Goal: Communication & Community: Share content

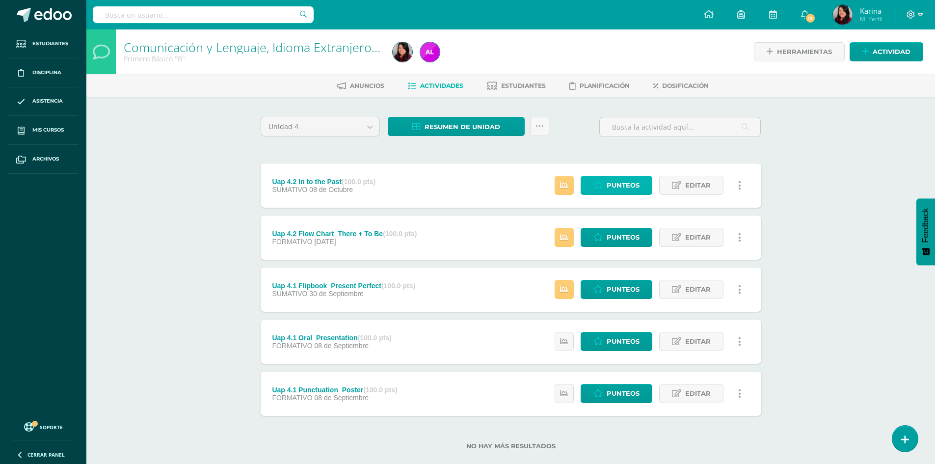
click at [637, 188] on span "Punteos" at bounding box center [623, 185] width 33 height 18
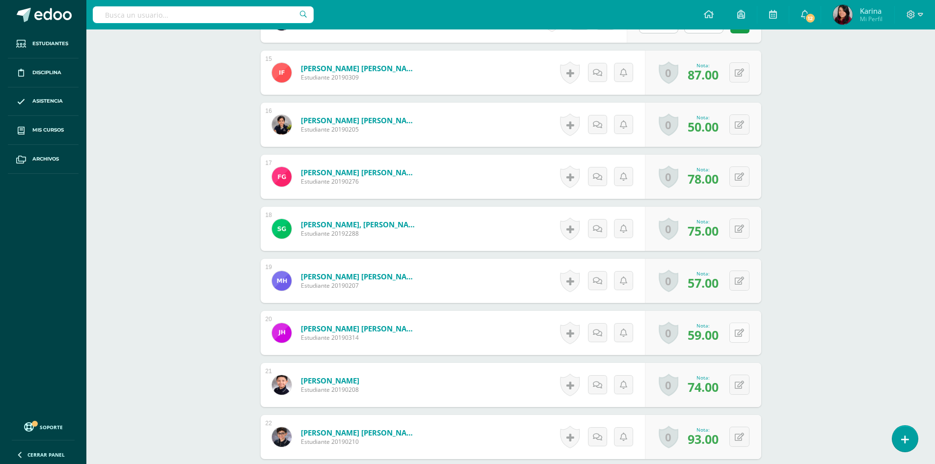
scroll to position [1059, 0]
click at [739, 332] on button at bounding box center [746, 332] width 21 height 21
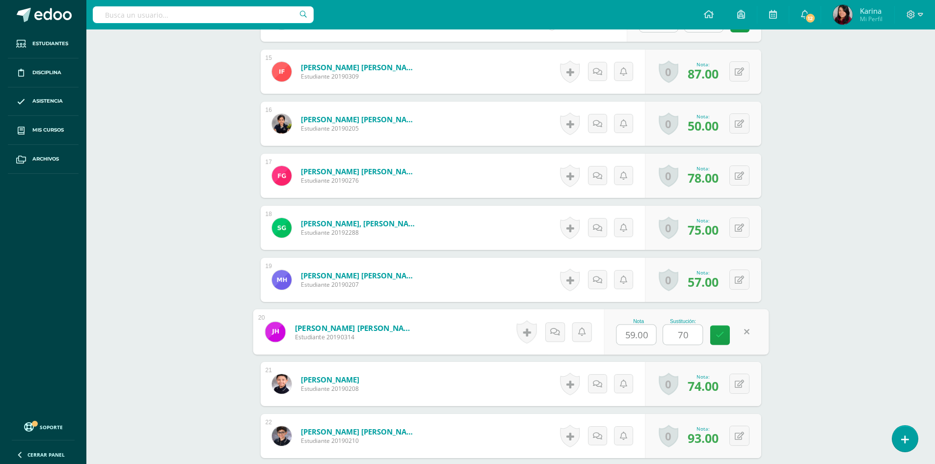
type input "70"
click at [843, 309] on div "Comunicación y Lenguaje, Idioma Extranjero Inglés Primero Básico "B" Herramient…" at bounding box center [510, 236] width 848 height 2533
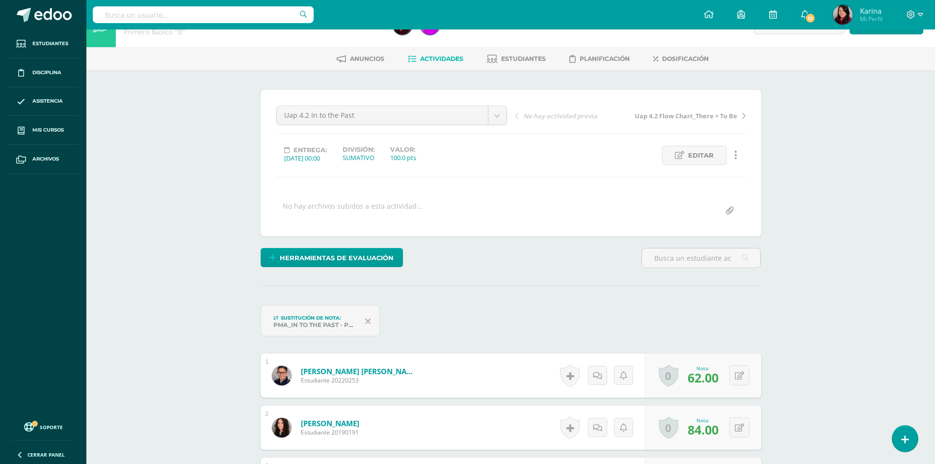
scroll to position [0, 0]
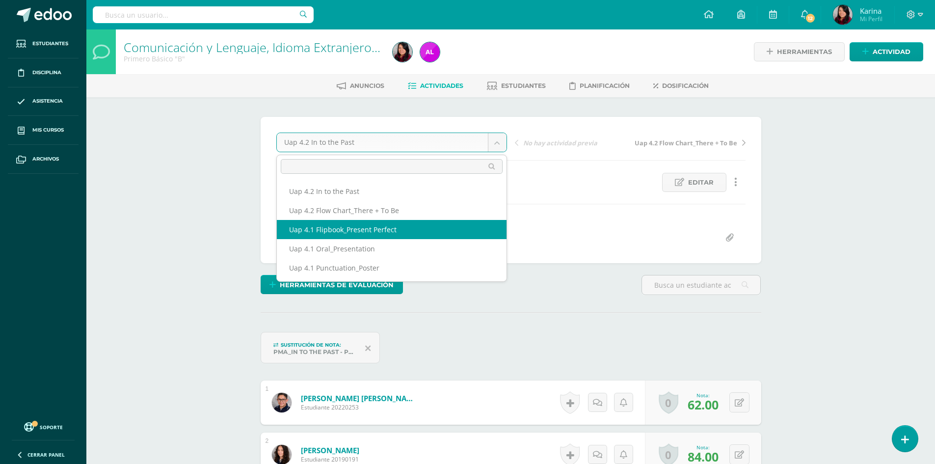
select select "/dashboard/teacher/grade-activity/227110/"
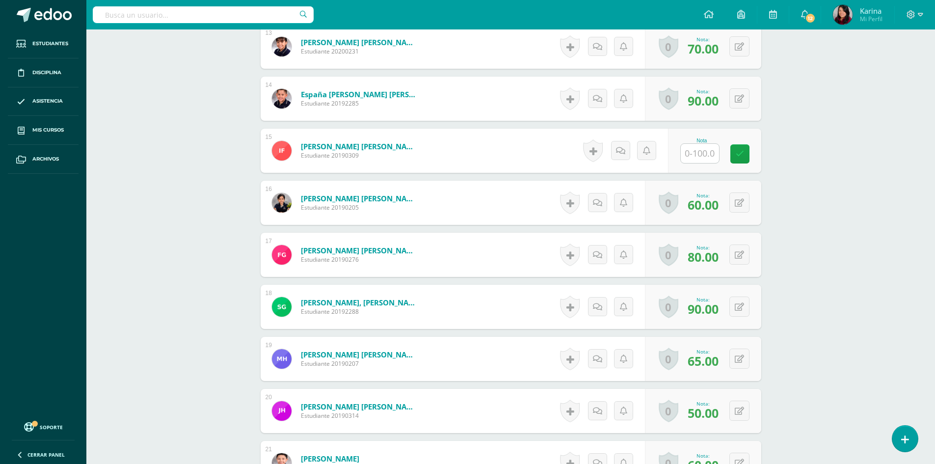
scroll to position [951, 0]
click at [740, 410] on button at bounding box center [746, 410] width 21 height 21
click at [806, 393] on div "Comunicación y Lenguaje, Idioma Extranjero Inglés Primero Básico "B" Herramient…" at bounding box center [510, 330] width 848 height 2503
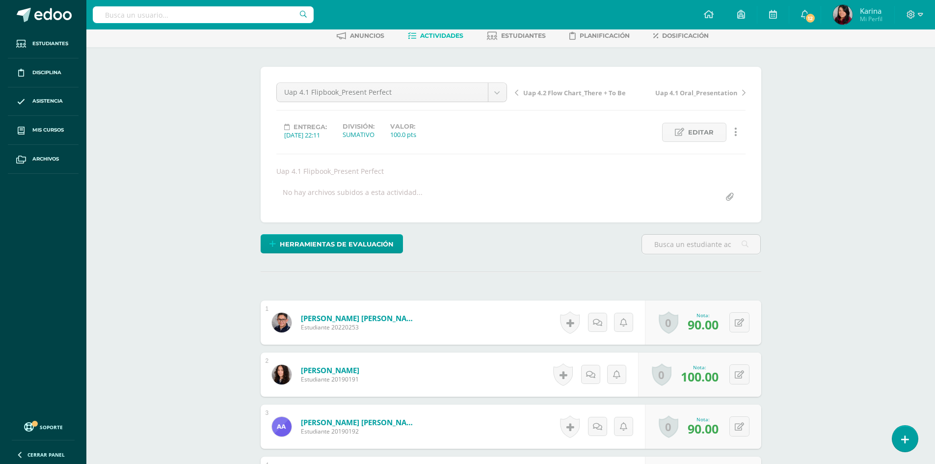
scroll to position [0, 0]
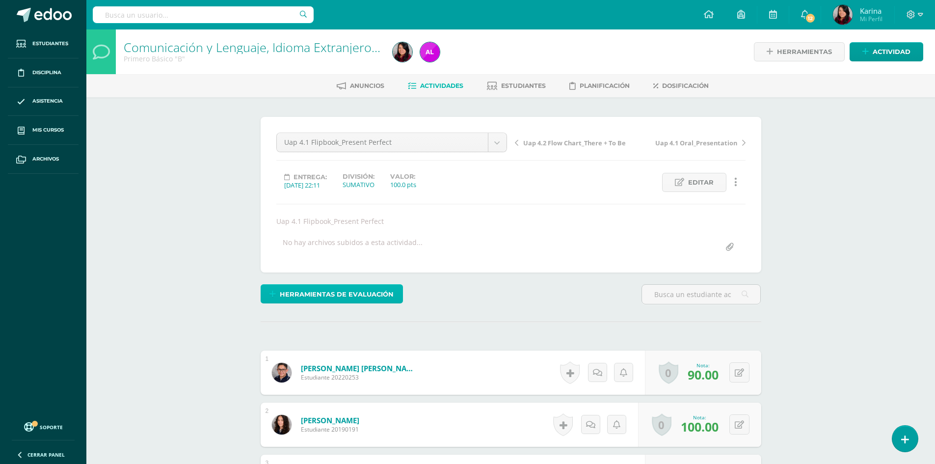
click at [384, 290] on span "Herramientas de evaluación" at bounding box center [337, 294] width 114 height 18
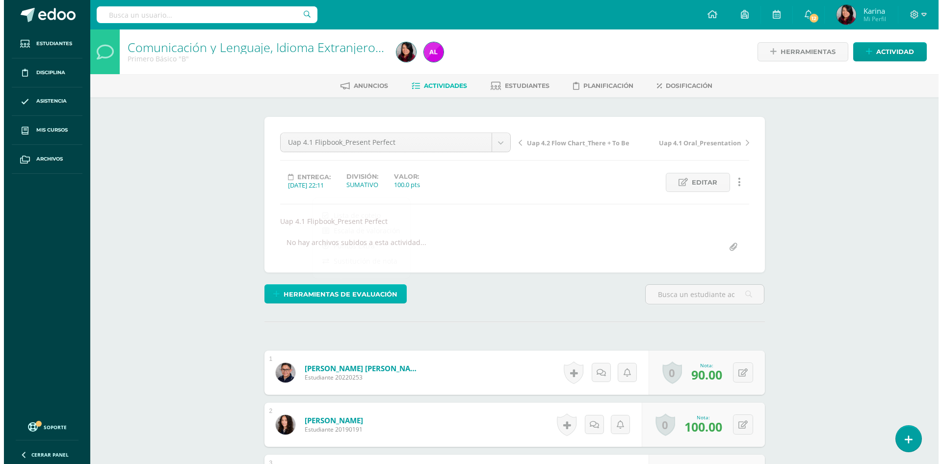
scroll to position [0, 0]
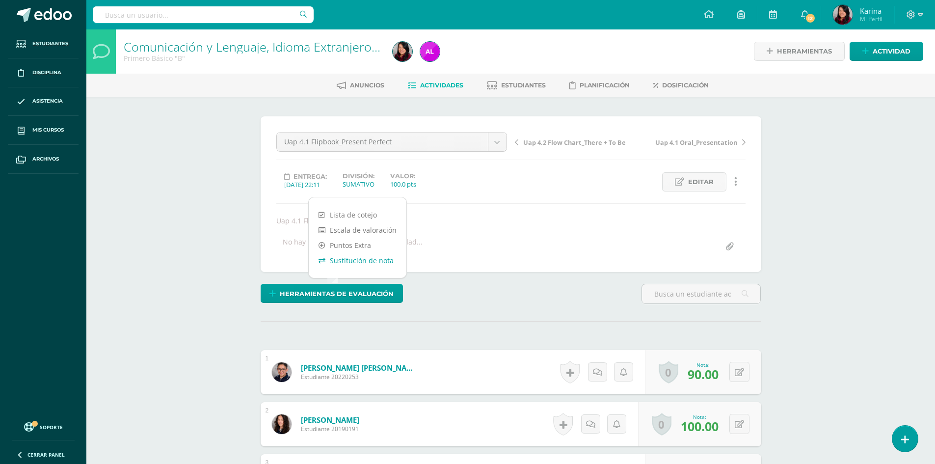
click at [371, 261] on link "Sustitución de nota" at bounding box center [358, 260] width 98 height 15
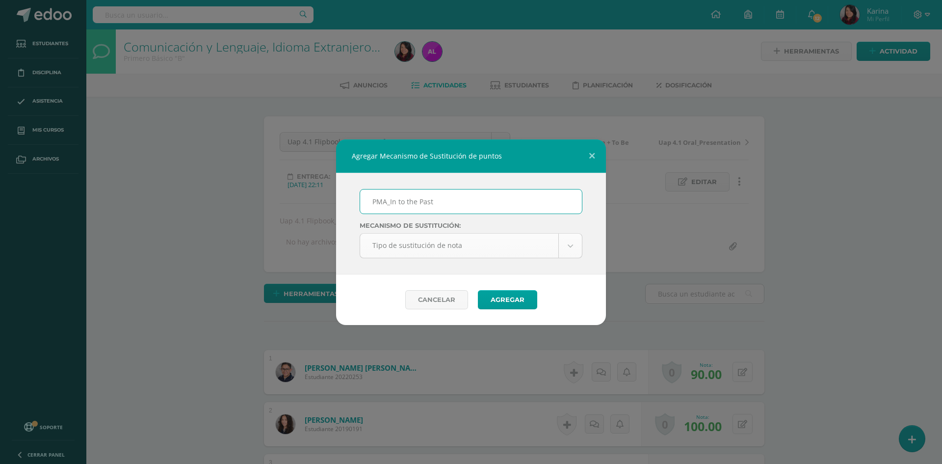
type input "PMA_In to the Past"
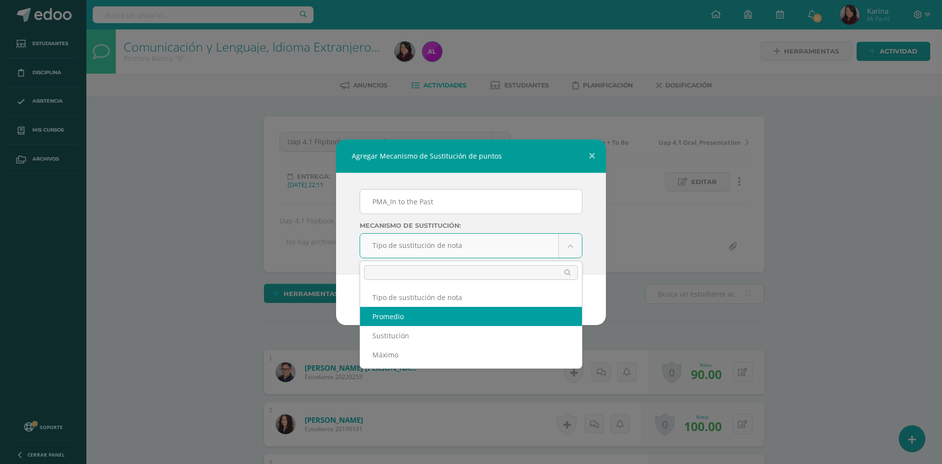
select select "average"
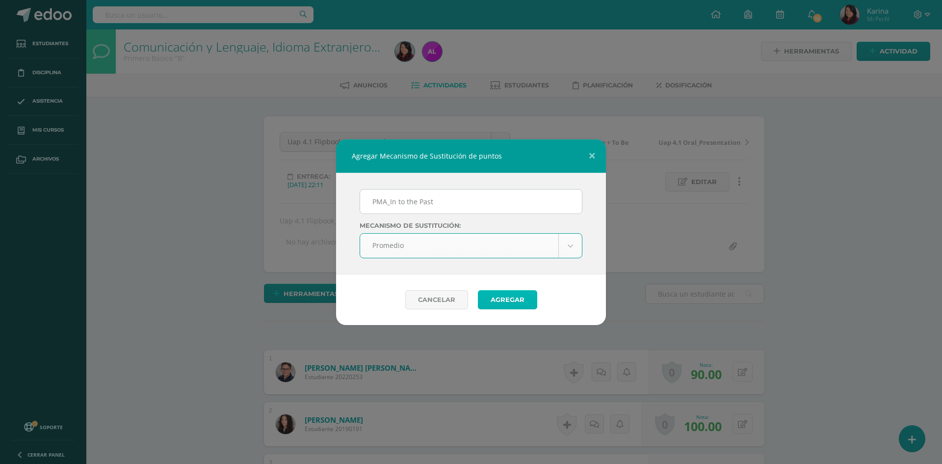
click at [516, 301] on button "Agregar" at bounding box center [507, 299] width 59 height 19
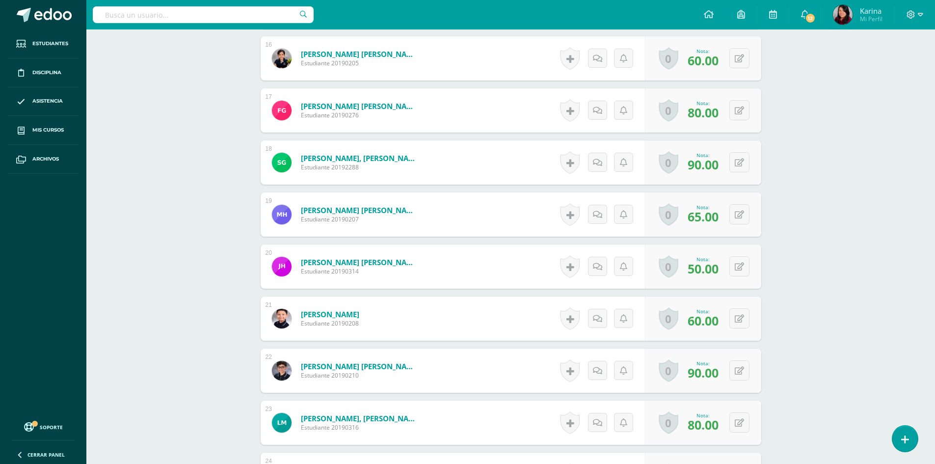
scroll to position [1264, 0]
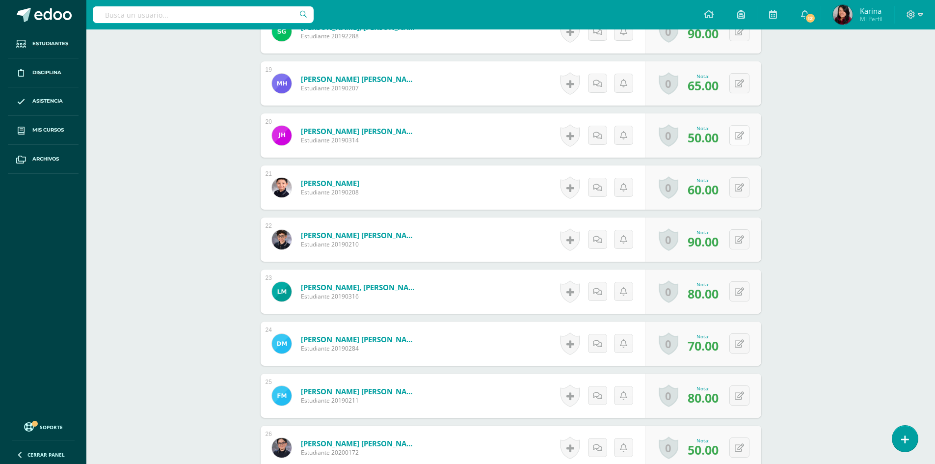
click at [744, 134] on button at bounding box center [739, 135] width 20 height 20
type input "70"
click at [927, 137] on div "Comunicación y Lenguaje, Idioma Extranjero Inglés Primero Básico "B" Herramient…" at bounding box center [510, 36] width 848 height 2545
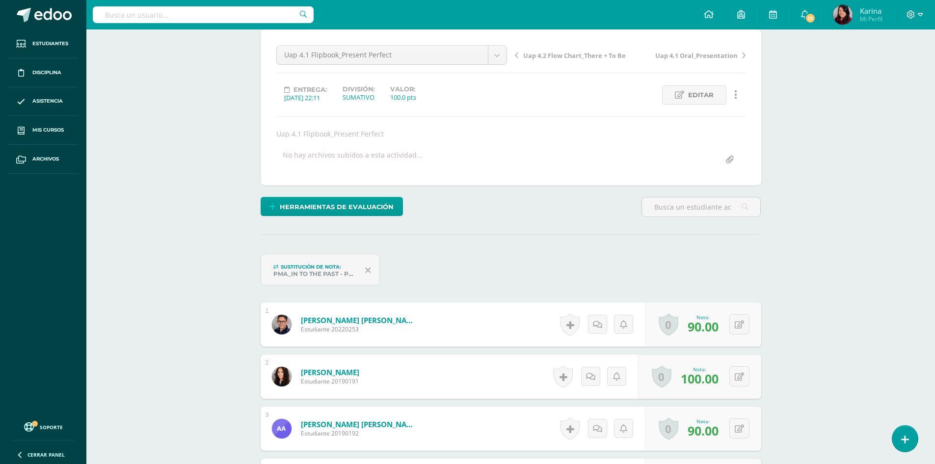
scroll to position [0, 0]
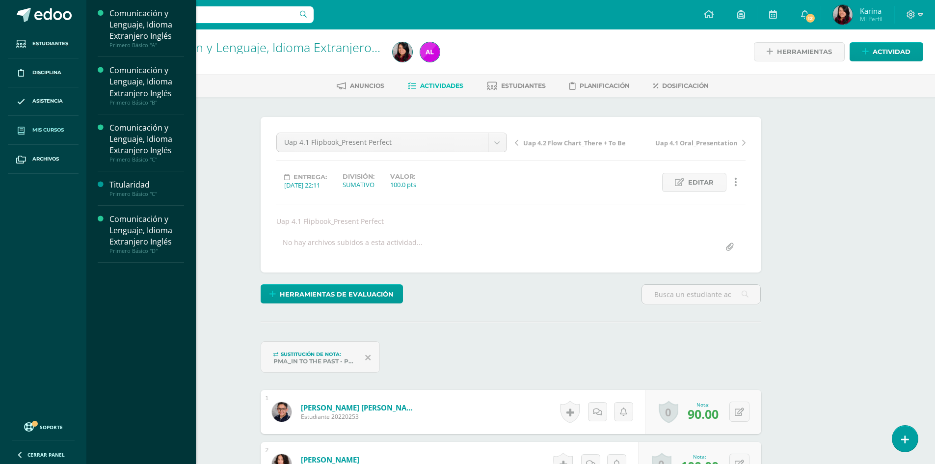
click at [42, 138] on link "Mis cursos" at bounding box center [43, 130] width 71 height 29
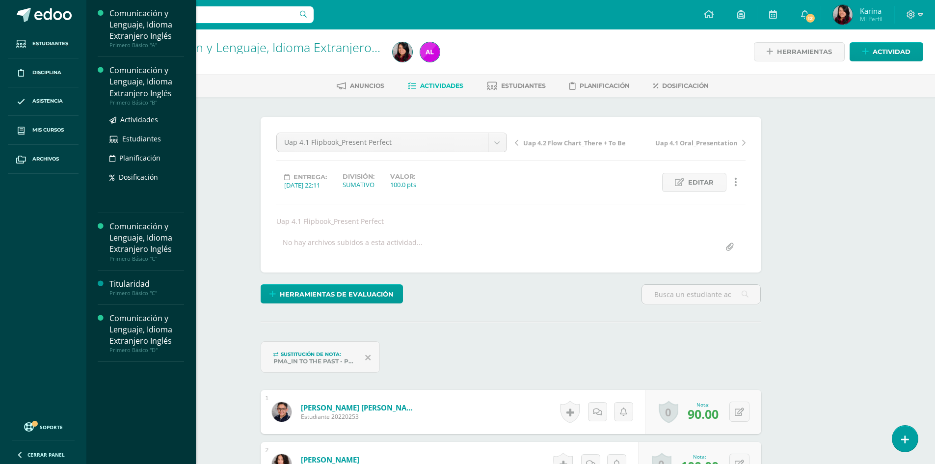
click at [141, 84] on div "Comunicación y Lenguaje, Idioma Extranjero Inglés" at bounding box center [146, 82] width 75 height 34
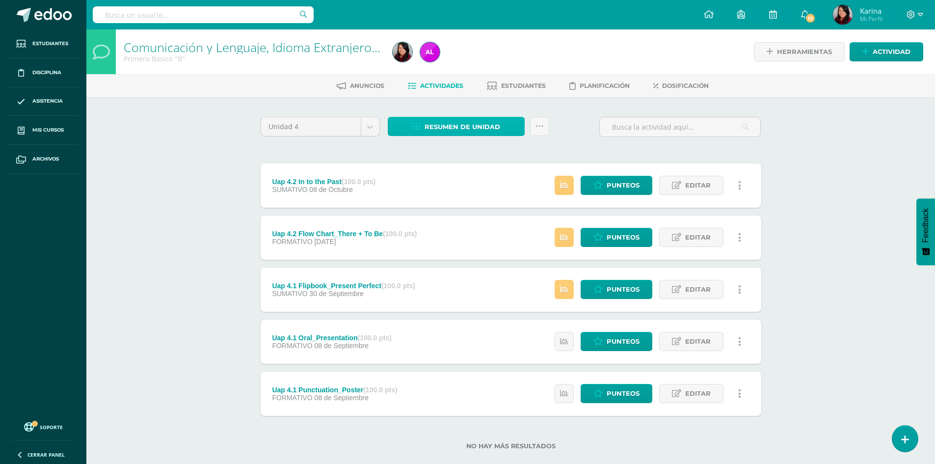
click at [511, 127] on link "Resumen de unidad" at bounding box center [456, 126] width 137 height 19
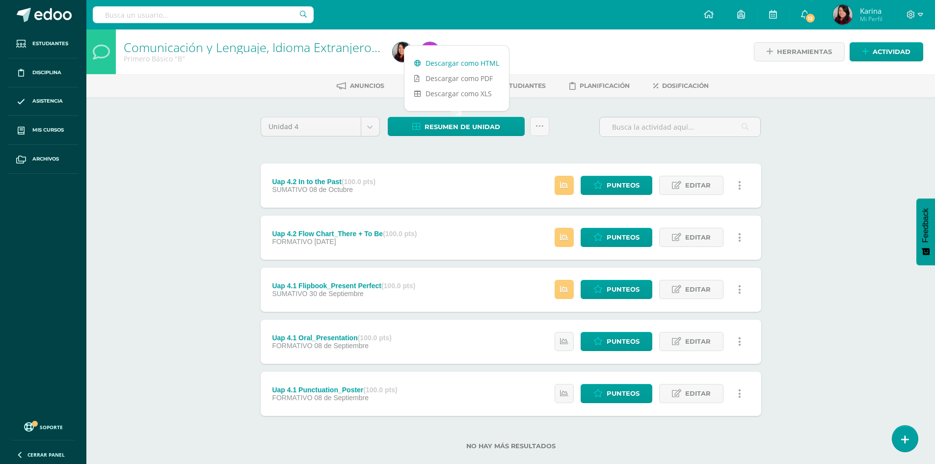
click at [477, 66] on link "Descargar como HTML" at bounding box center [456, 62] width 105 height 15
click at [106, 208] on div "Comunicación y Lenguaje, Idioma Extranjero Inglés Primero Básico "B" Herramient…" at bounding box center [510, 254] width 848 height 451
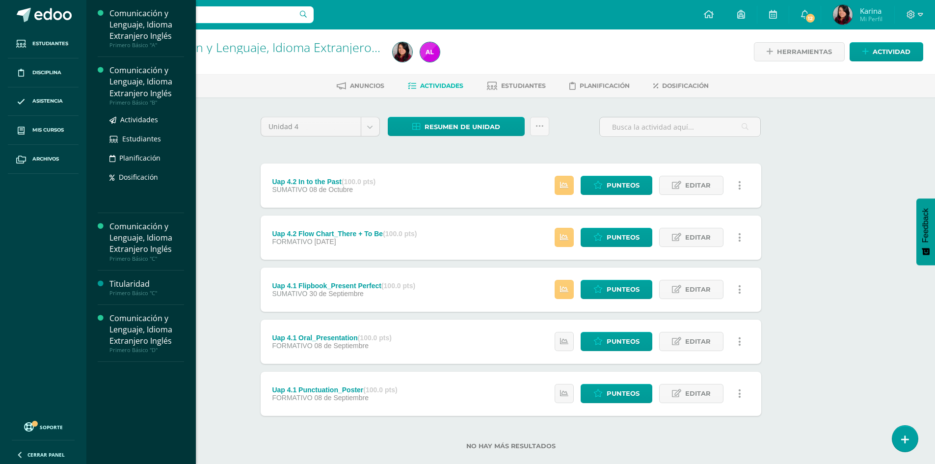
click at [147, 91] on div "Comunicación y Lenguaje, Idioma Extranjero Inglés" at bounding box center [146, 82] width 75 height 34
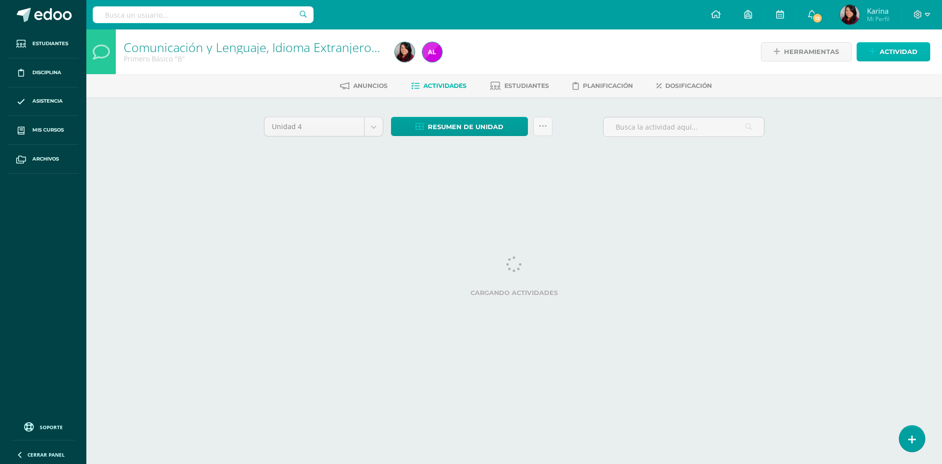
click at [901, 50] on span "Actividad" at bounding box center [899, 52] width 38 height 18
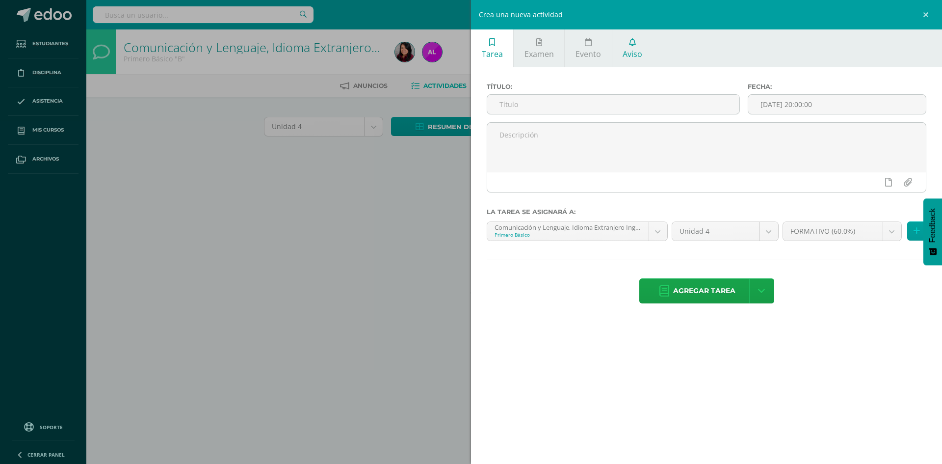
click at [625, 50] on span "Aviso" at bounding box center [633, 54] width 20 height 11
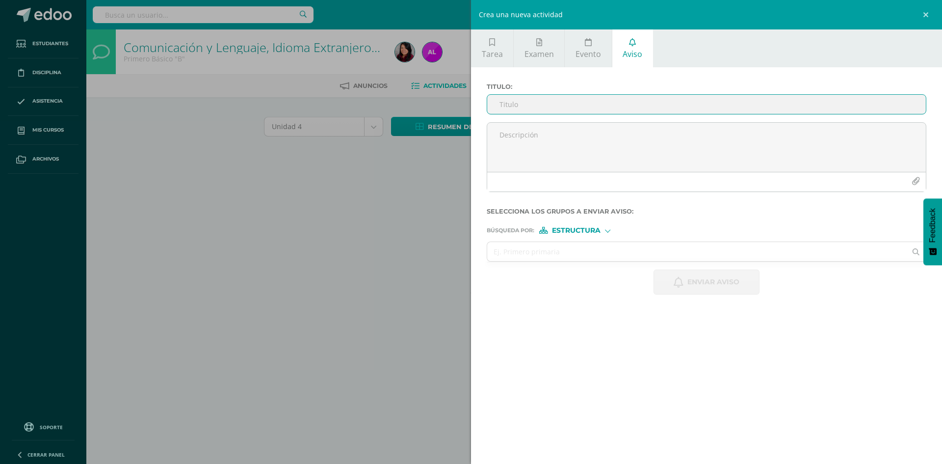
click at [580, 102] on input "Titulo :" at bounding box center [706, 104] width 439 height 19
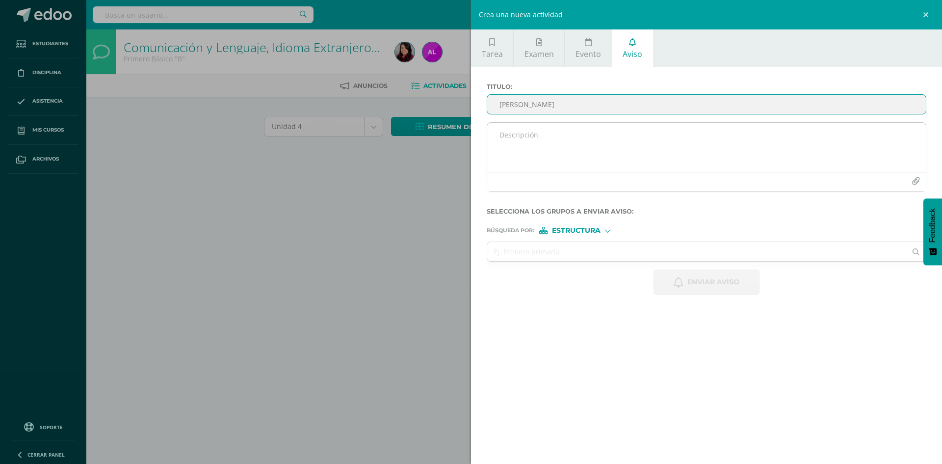
type input "José Fernando Hernández"
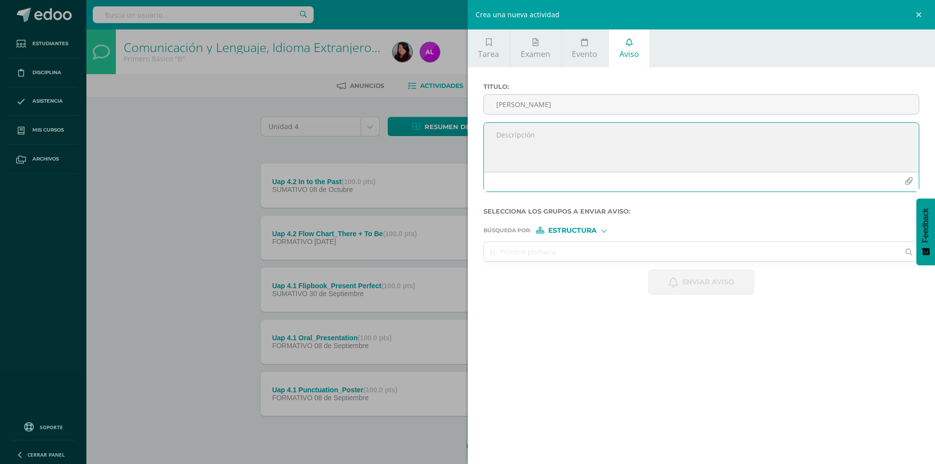
click at [541, 150] on textarea at bounding box center [701, 147] width 435 height 49
paste textarea "Buenos días, estimados Padres de familia me interesa compartir con ustedes un e…"
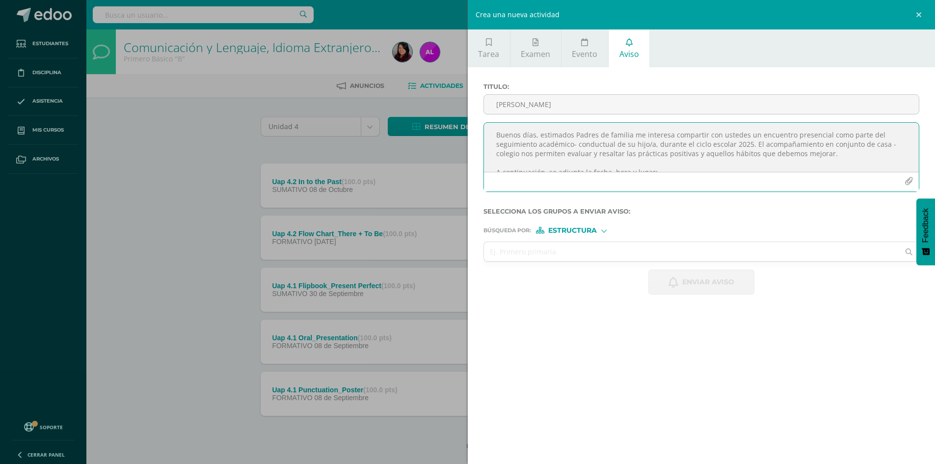
click at [650, 144] on textarea "Buenos días, estimados Padres de familia me interesa compartir con ustedes un e…" at bounding box center [701, 147] width 435 height 49
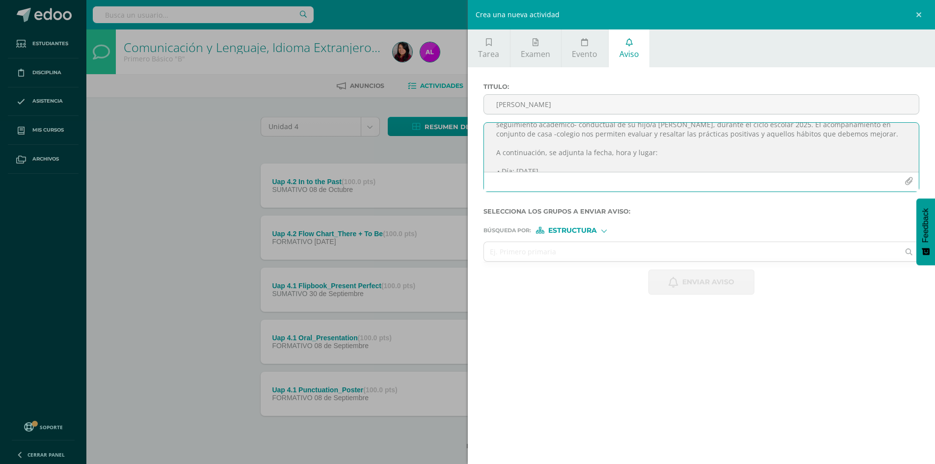
scroll to position [39, 0]
drag, startPoint x: 599, startPoint y: 152, endPoint x: 558, endPoint y: 168, distance: 44.5
click at [517, 148] on textarea "Buenos días, estimados Padres de familia me interesa compartir con ustedes un e…" at bounding box center [701, 147] width 435 height 49
click at [519, 153] on textarea "Buenos días, estimados Padres de familia me interesa compartir con ustedes un e…" at bounding box center [701, 147] width 435 height 49
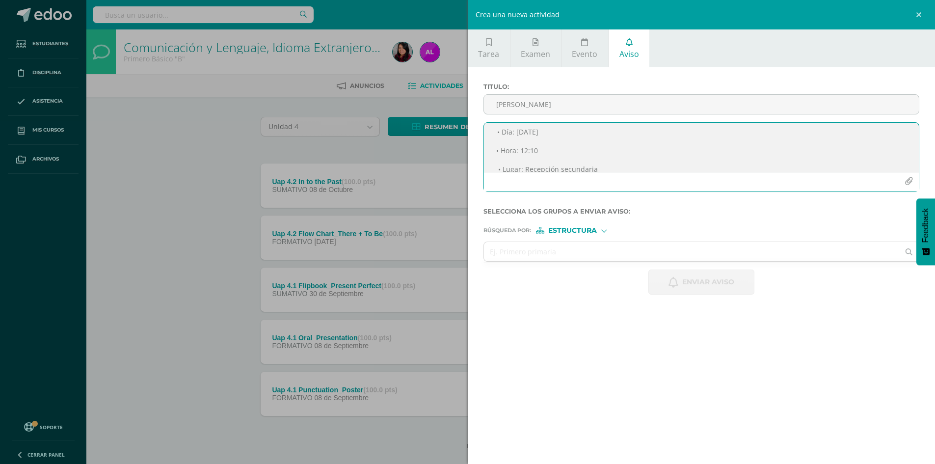
click at [552, 150] on textarea "Buenos días, estimados Padres de familia me interesa compartir con ustedes un e…" at bounding box center [701, 147] width 435 height 49
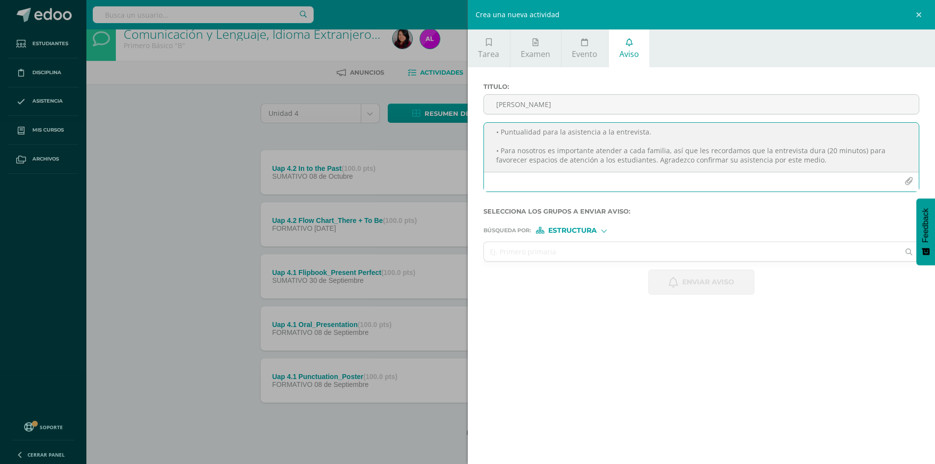
scroll to position [17, 0]
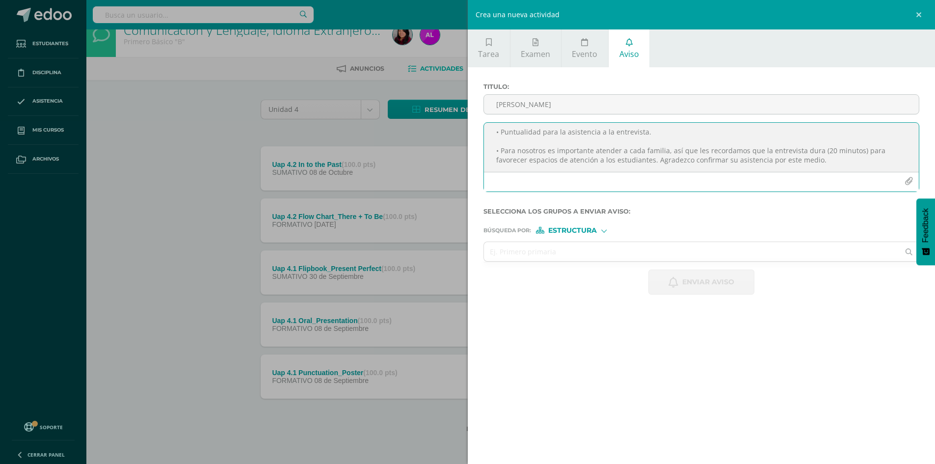
type textarea "Buenos días, estimados Padres de familia me interesa compartir con ustedes un e…"
click at [573, 228] on span "Estructura" at bounding box center [572, 230] width 49 height 5
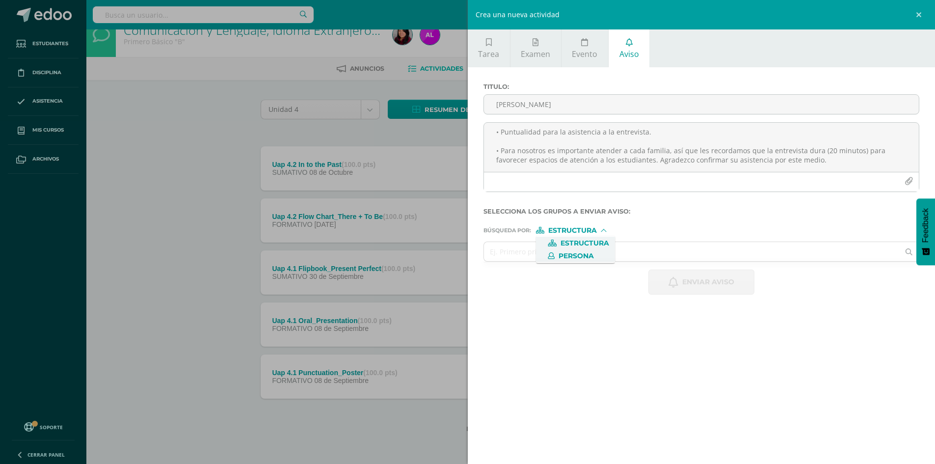
click at [584, 257] on span "Persona" at bounding box center [575, 255] width 35 height 5
click at [645, 250] on input "text" at bounding box center [692, 251] width 416 height 19
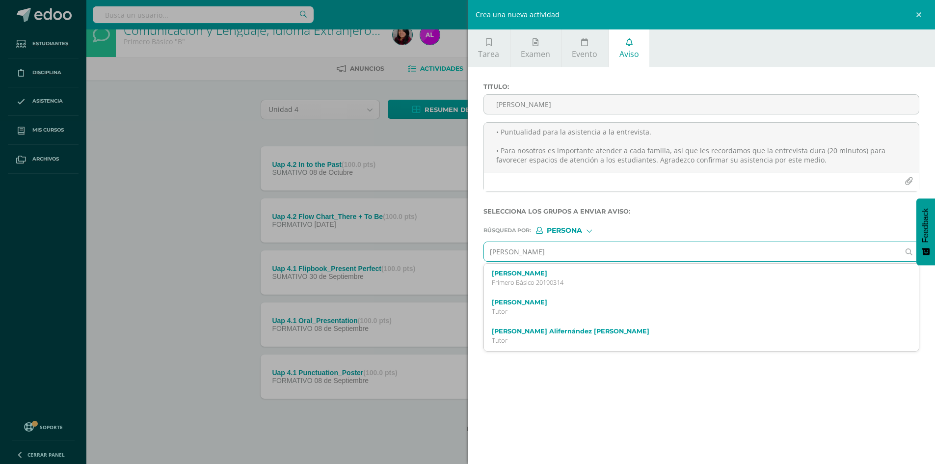
type input "José Fernando Hernández"
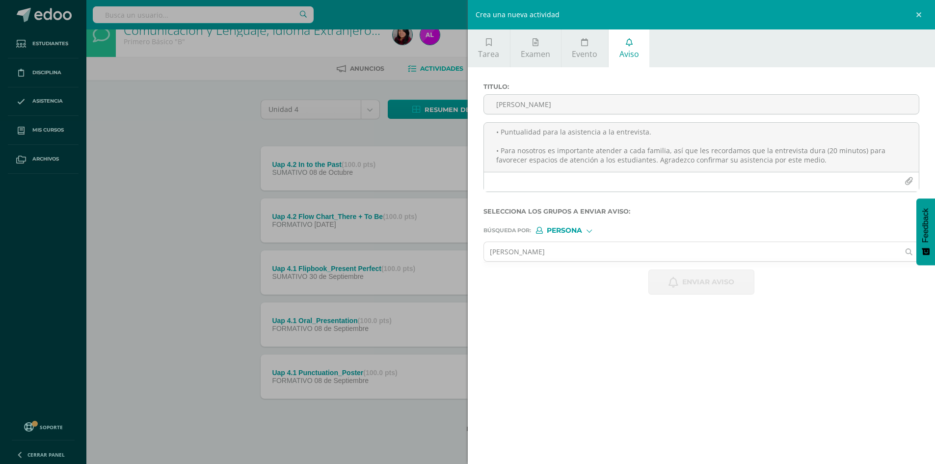
click at [222, 271] on div "Crea una nueva actividad Tarea Examen Evento Aviso Título: Fecha: 2025-10-10 20…" at bounding box center [467, 232] width 935 height 464
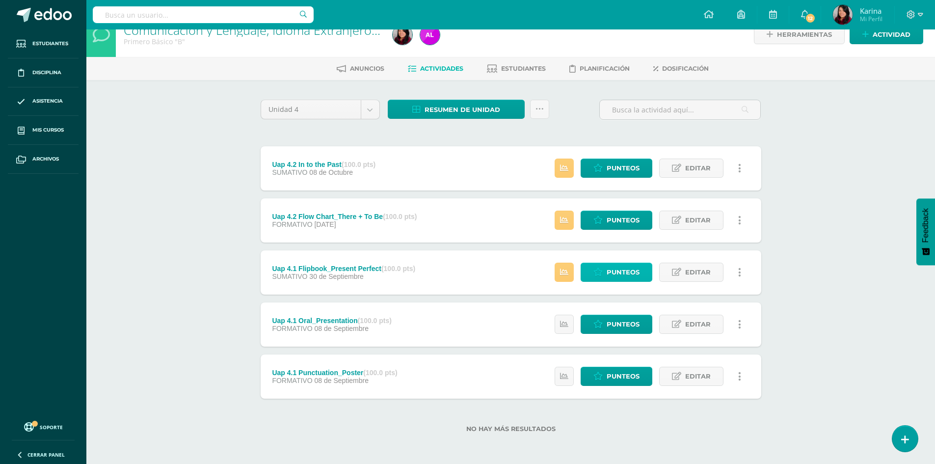
click at [617, 267] on span "Punteos" at bounding box center [623, 272] width 33 height 18
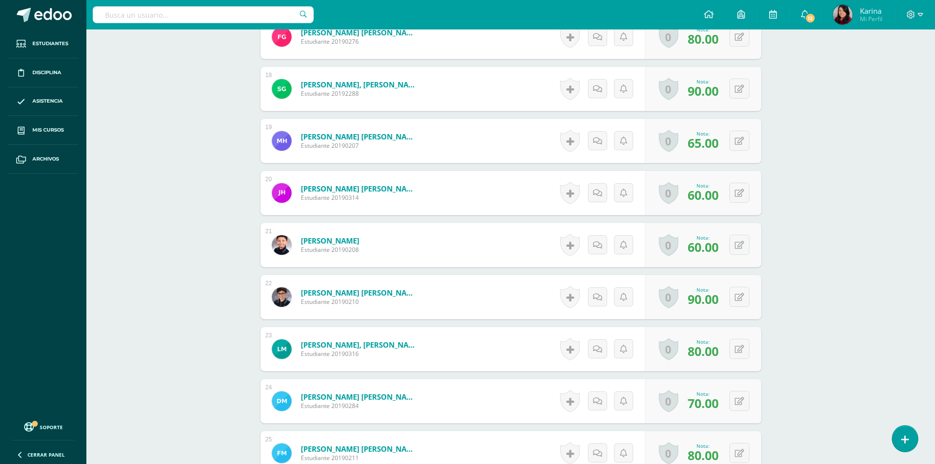
scroll to position [1178, 0]
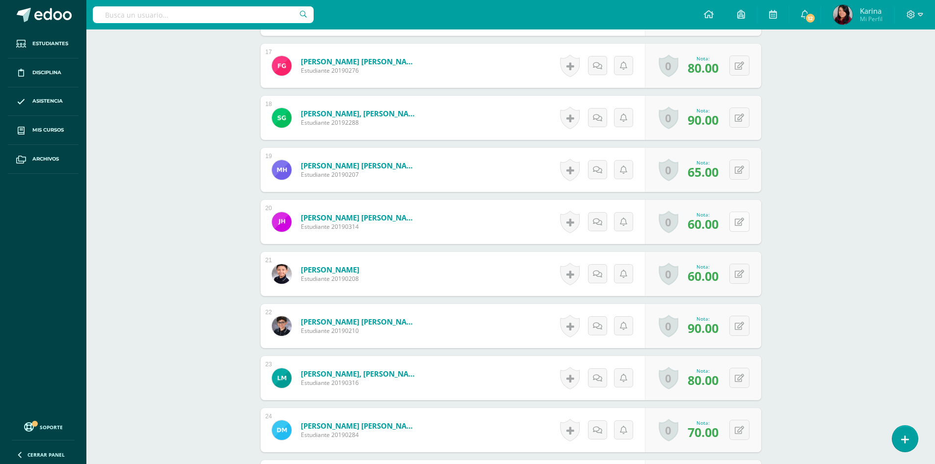
click at [738, 227] on button at bounding box center [739, 222] width 20 height 20
click at [825, 292] on div "Comunicación y Lenguaje, Idioma Extranjero Inglés Primero Básico "B" Herramient…" at bounding box center [510, 123] width 848 height 2545
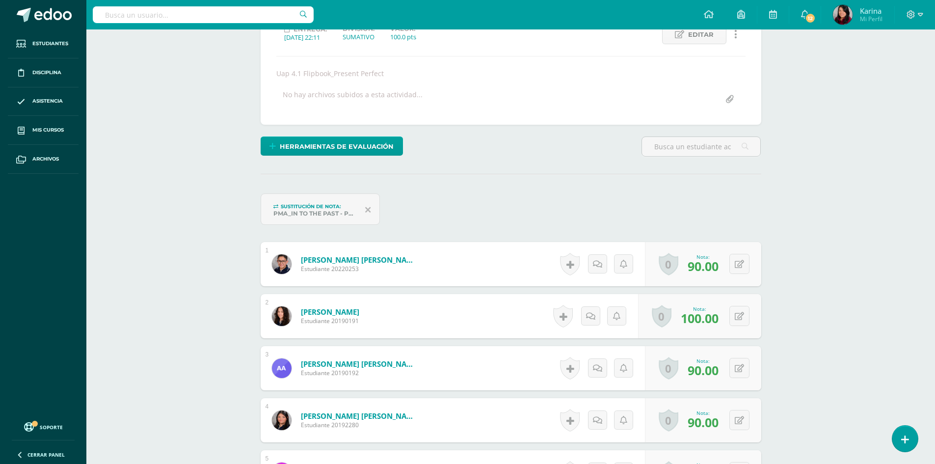
scroll to position [0, 0]
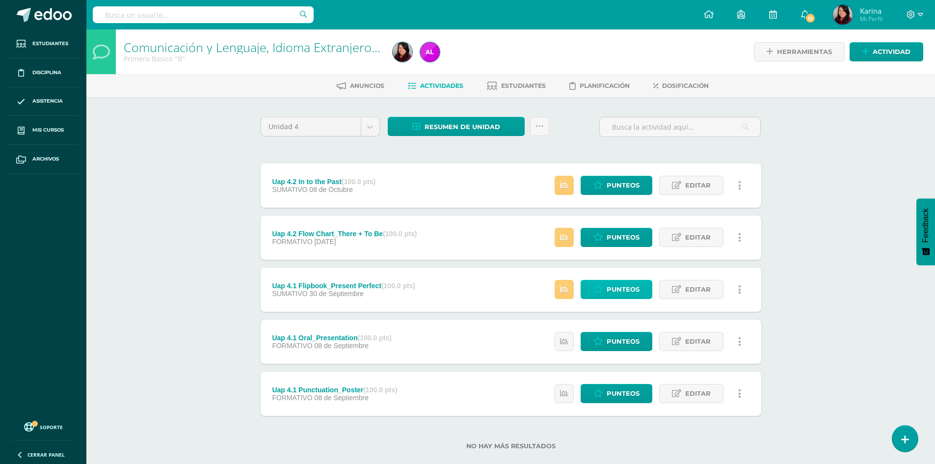
click at [621, 284] on span "Punteos" at bounding box center [623, 289] width 33 height 18
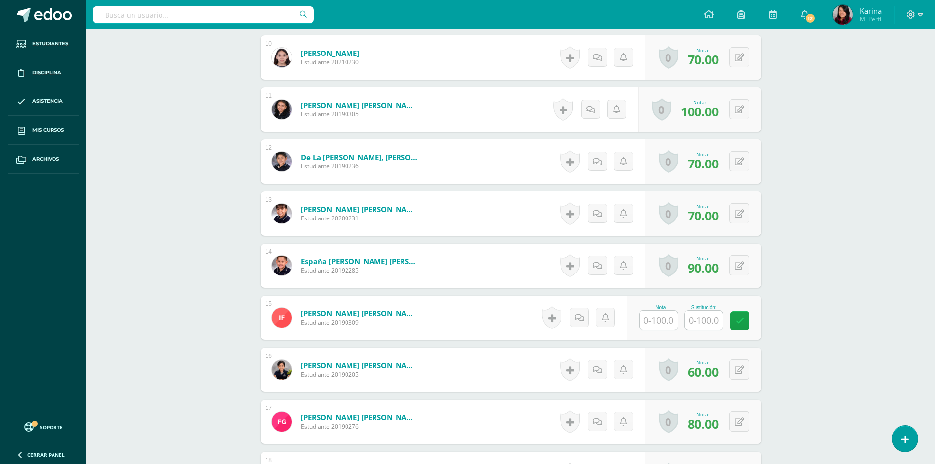
scroll to position [989, 0]
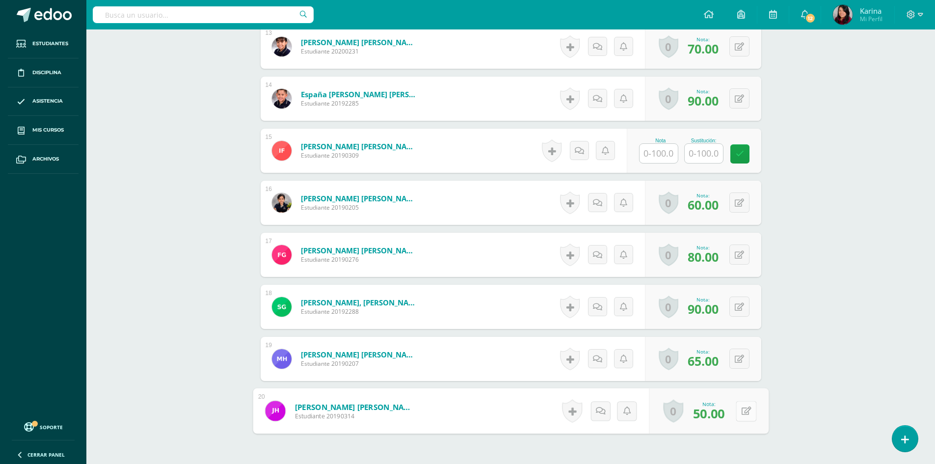
click at [741, 414] on icon at bounding box center [746, 410] width 10 height 8
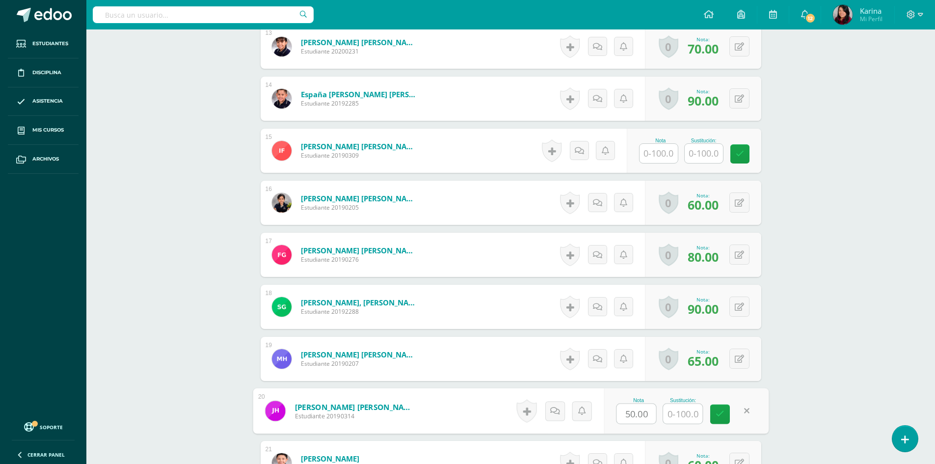
scroll to position [990, 0]
click at [915, 361] on div "Comunicación y Lenguaje, Idioma Extranjero Inglés Primero Básico "B" Herramient…" at bounding box center [510, 51] width 848 height 2022
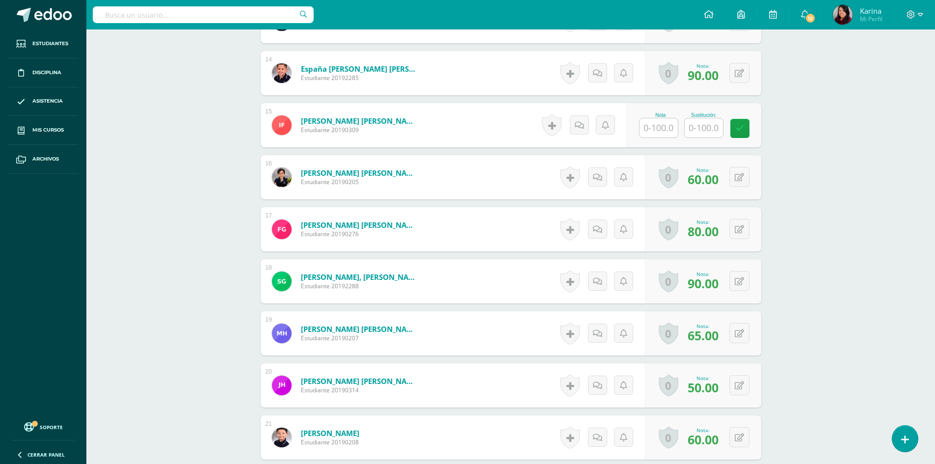
scroll to position [1129, 0]
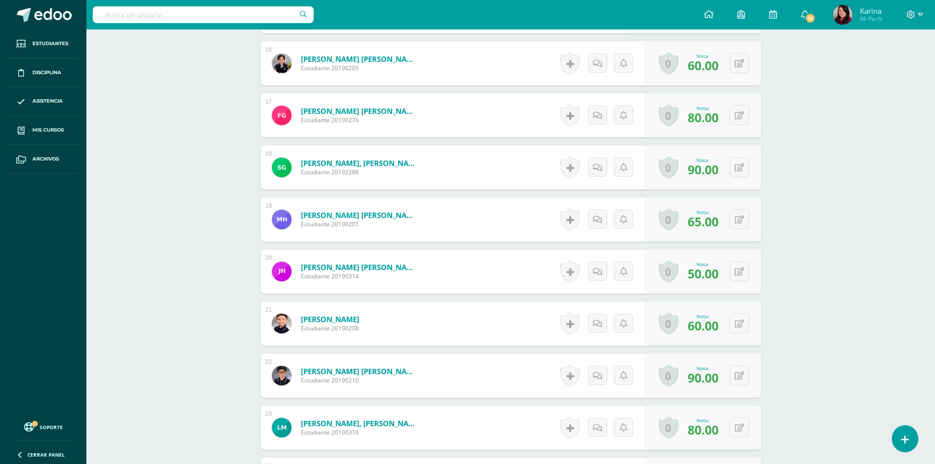
click at [896, 266] on div "Comunicación y Lenguaje, Idioma Extranjero Inglés Primero Básico "B" Herramient…" at bounding box center [510, 173] width 848 height 2545
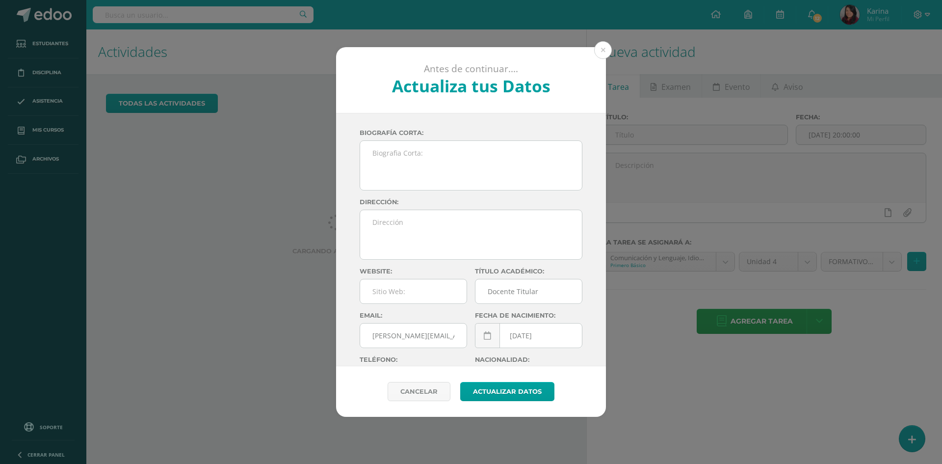
click at [598, 47] on button at bounding box center [603, 50] width 18 height 18
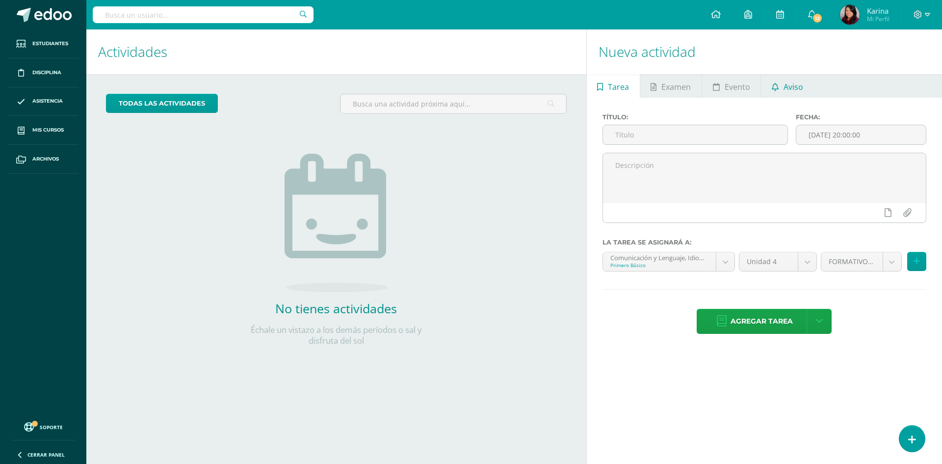
click at [804, 90] on link "Aviso" at bounding box center [787, 86] width 53 height 24
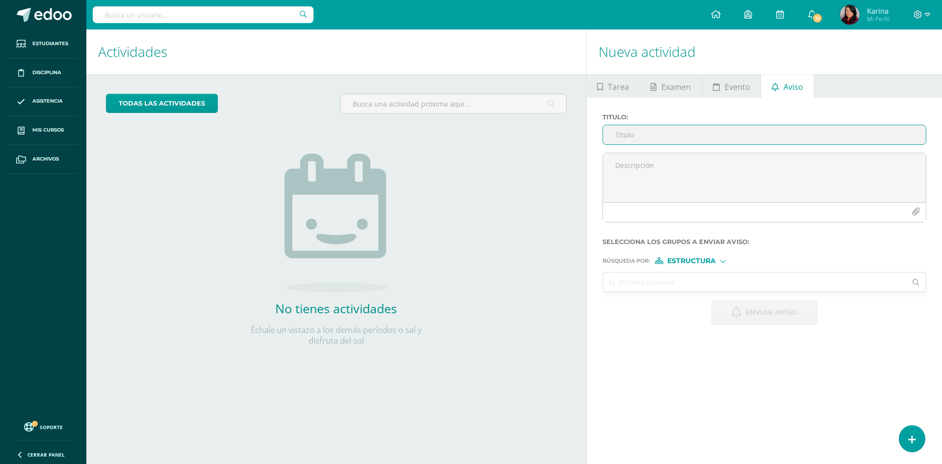
click at [766, 136] on input "Titulo :" at bounding box center [764, 134] width 323 height 19
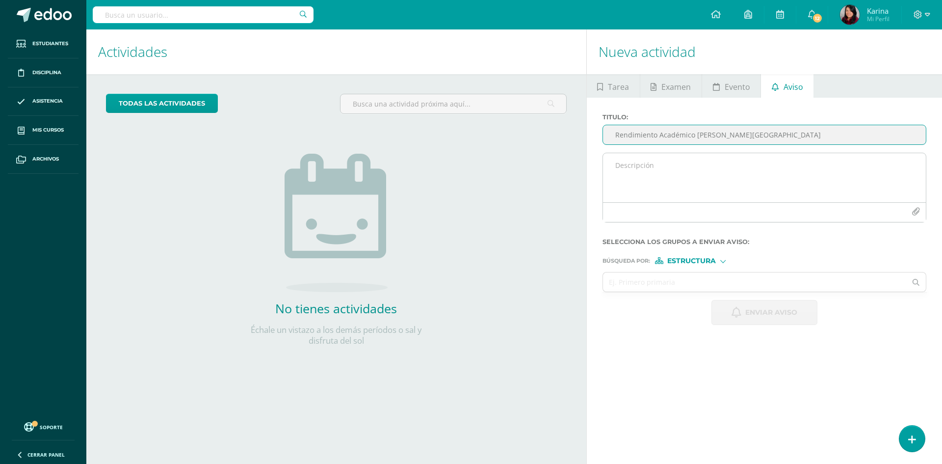
type input "Rendimiento Académico de Inglés"
click at [761, 169] on textarea at bounding box center [764, 177] width 323 height 49
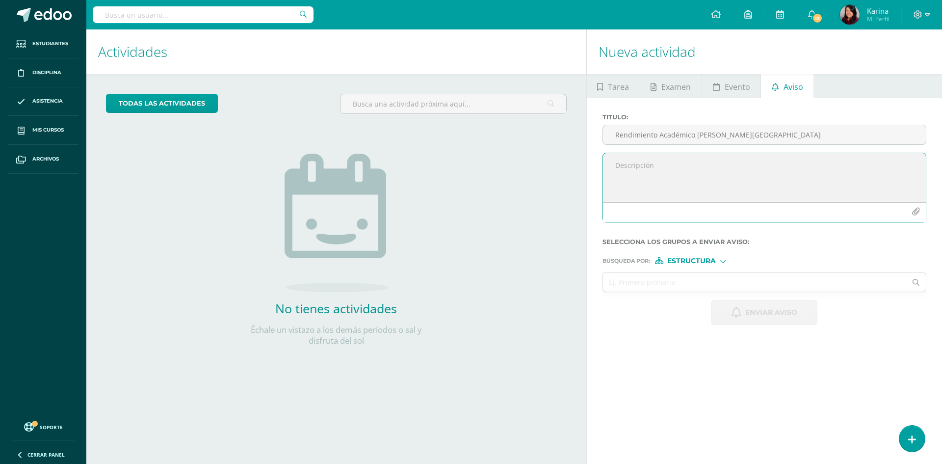
paste textarea "Buenos días, estimados Padres de familia me interesa compartir con ustedes un e…"
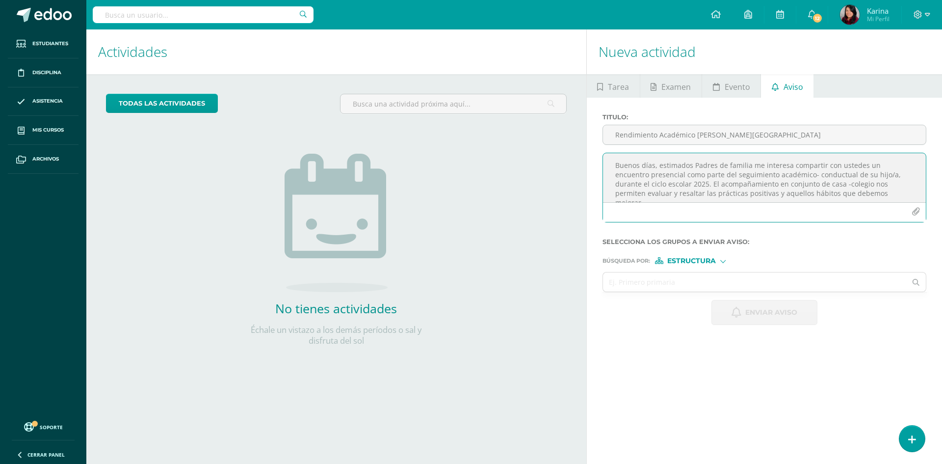
click at [893, 174] on textarea "Buenos días, estimados Padres de familia me interesa compartir con ustedes un e…" at bounding box center [764, 177] width 323 height 49
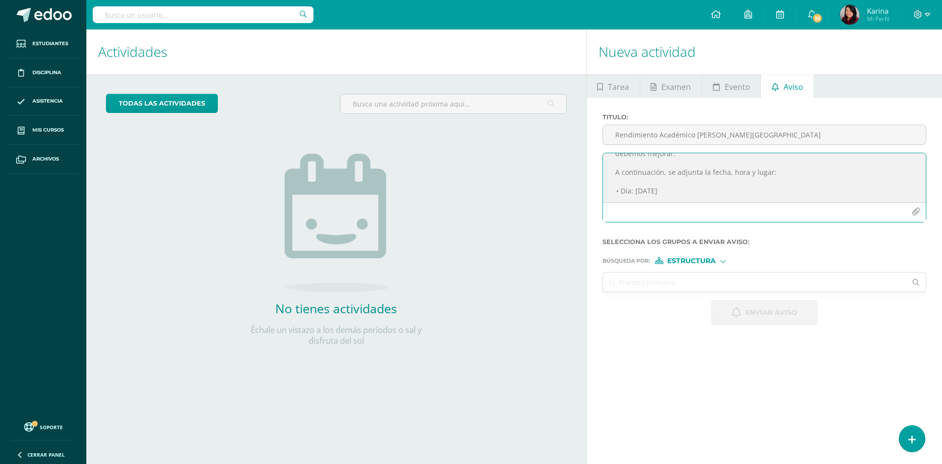
drag, startPoint x: 720, startPoint y: 192, endPoint x: 637, endPoint y: 193, distance: 82.9
click at [636, 192] on textarea "Buenos días, estimados Padres de familia me interesa compartir con ustedes un e…" at bounding box center [764, 177] width 323 height 49
click at [660, 171] on textarea "Buenos días, estimados Padres de familia me interesa compartir con ustedes un e…" at bounding box center [764, 177] width 323 height 49
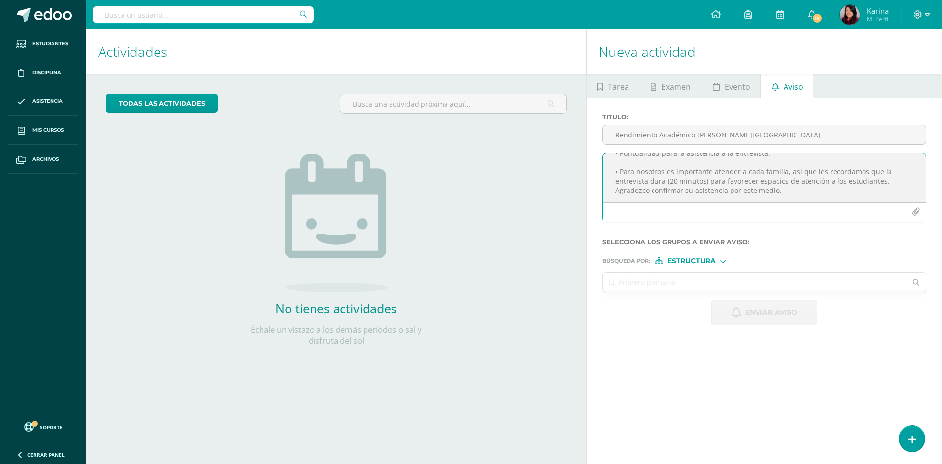
type textarea "Buenos días, estimados Padres de familia me interesa compartir con ustedes un e…"
click at [700, 291] on input "text" at bounding box center [755, 281] width 304 height 19
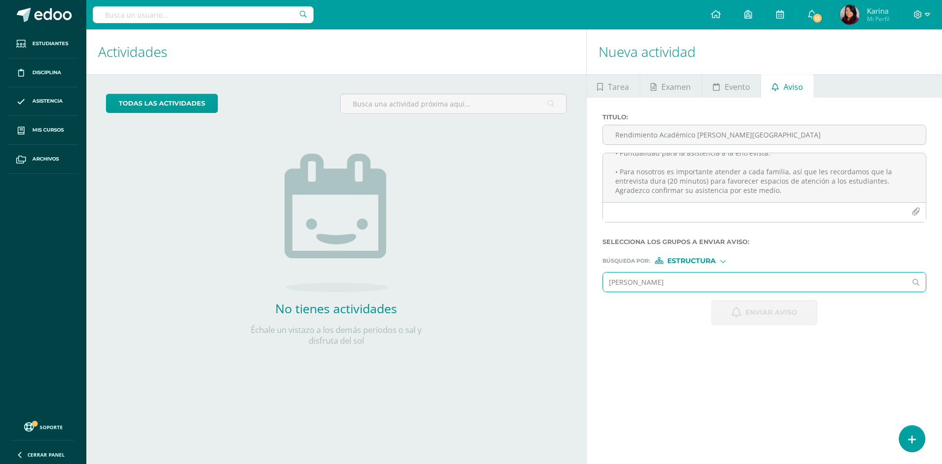
type input "José Fernando Hernández"
click at [713, 260] on span "Estructura" at bounding box center [691, 260] width 49 height 5
click at [712, 287] on span "Persona" at bounding box center [695, 286] width 35 height 5
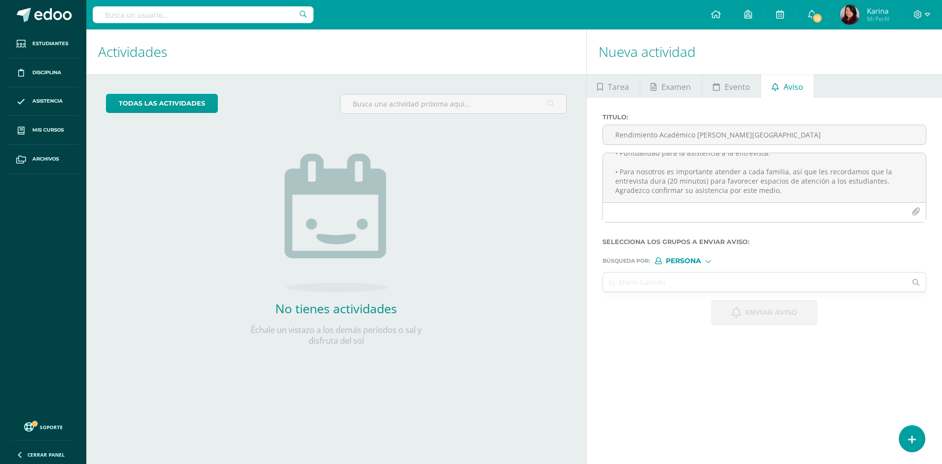
click at [712, 287] on input "text" at bounding box center [755, 281] width 304 height 19
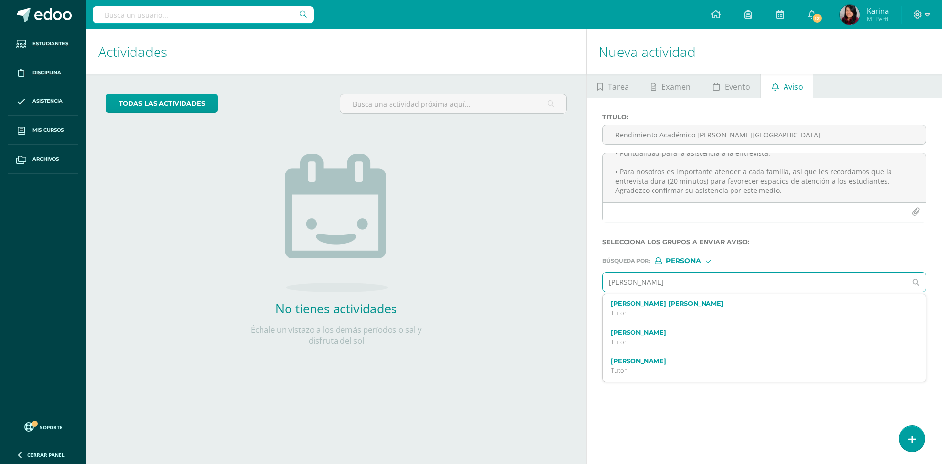
type input "José Fernando Hern"
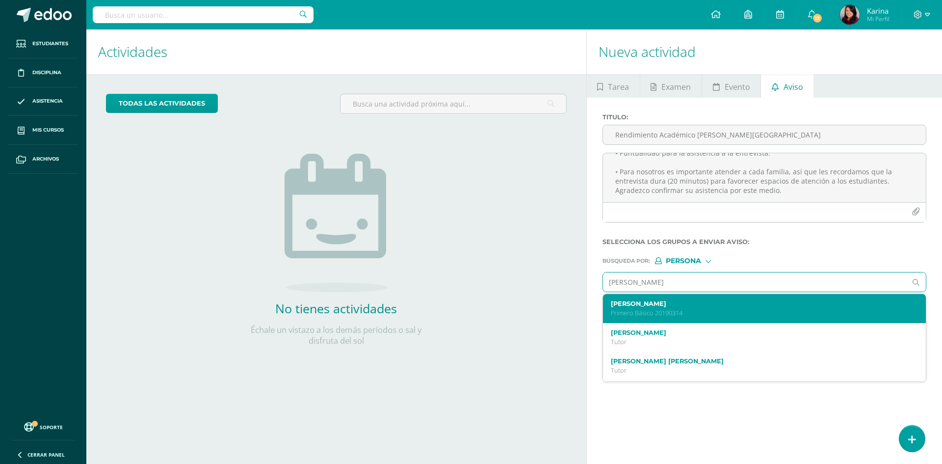
click at [702, 306] on label "José Fernando Hernández Rodríguez" at bounding box center [758, 303] width 294 height 7
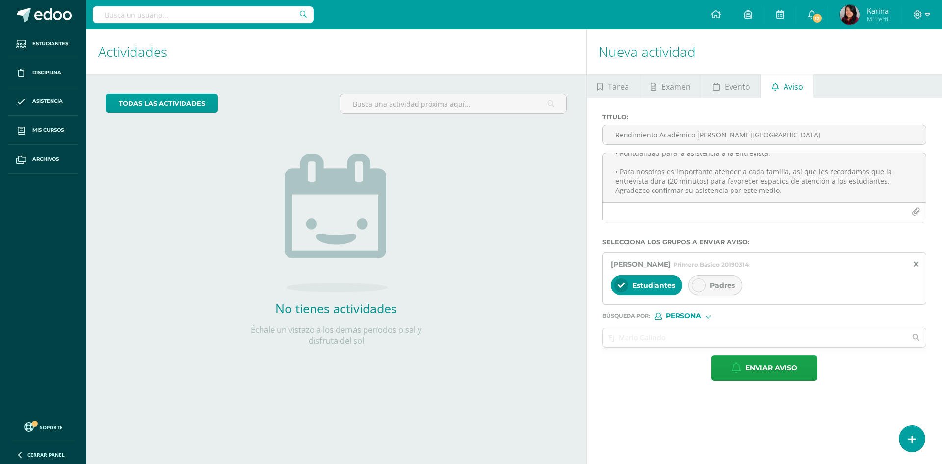
click at [699, 286] on icon at bounding box center [698, 285] width 7 height 7
click at [716, 341] on input "text" at bounding box center [755, 337] width 304 height 19
type input "R"
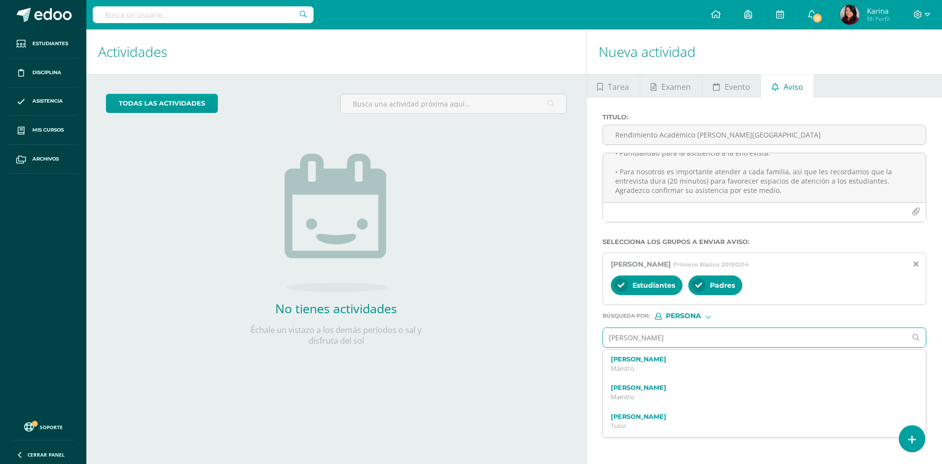
type input "[PERSON_NAME]"
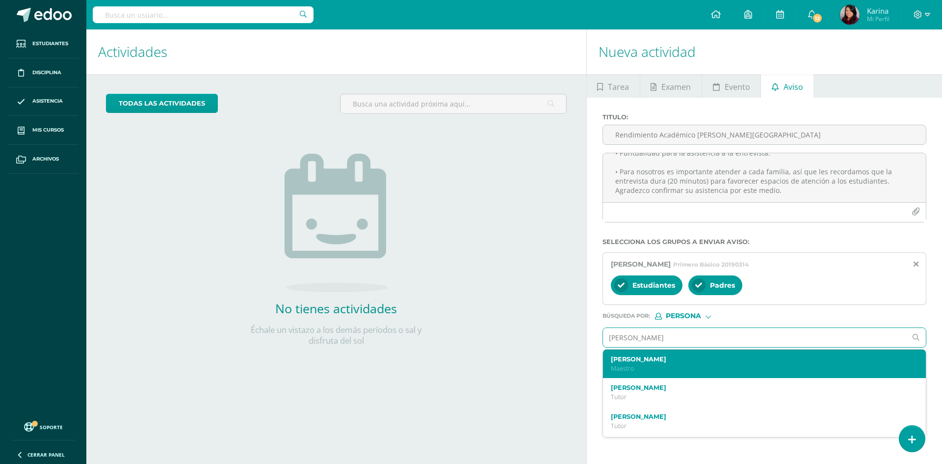
click at [688, 359] on label "[PERSON_NAME]" at bounding box center [758, 358] width 294 height 7
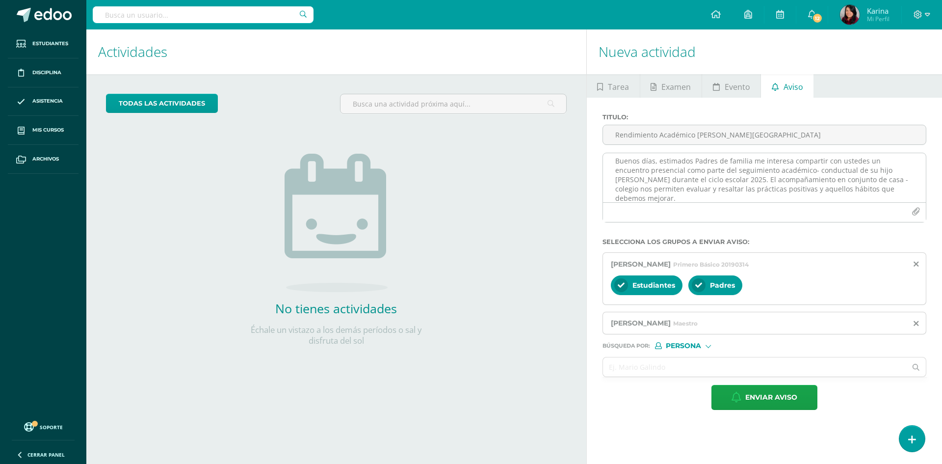
scroll to position [0, 0]
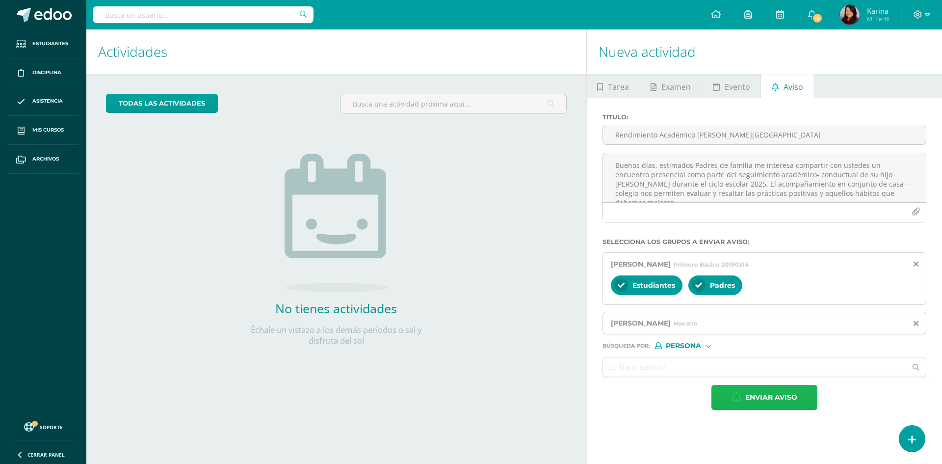
click at [789, 406] on span "Enviar aviso" at bounding box center [771, 397] width 52 height 24
